Goal: Information Seeking & Learning: Learn about a topic

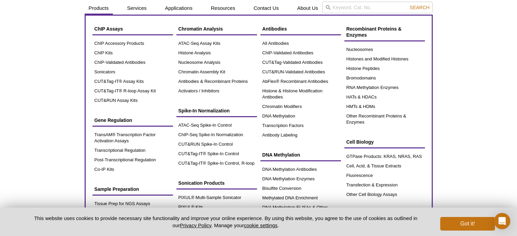
scroll to position [19, 0]
click at [132, 102] on link "CUT&RUN Assay Kits" at bounding box center [132, 101] width 81 height 10
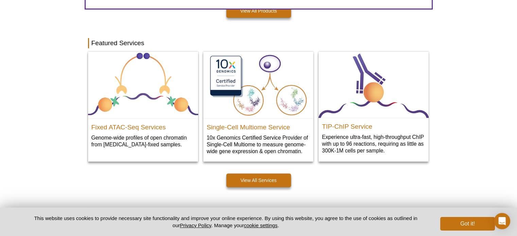
scroll to position [324, 0]
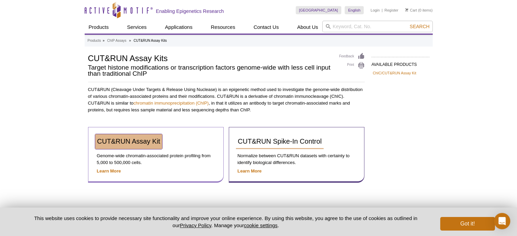
click at [151, 146] on link "CUT&RUN Assay Kit" at bounding box center [128, 141] width 67 height 15
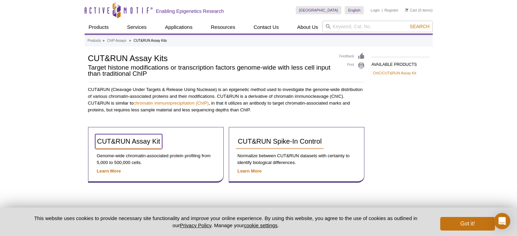
scroll to position [34, 0]
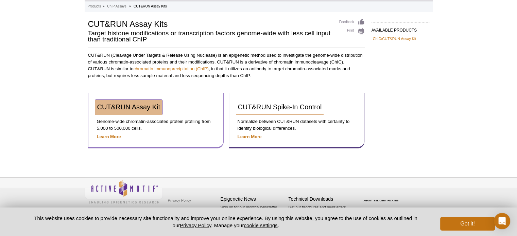
click at [110, 103] on span "CUT&RUN Assay Kit" at bounding box center [128, 106] width 63 height 7
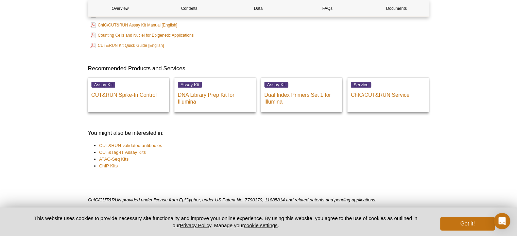
scroll to position [2403, 0]
